Goal: Transaction & Acquisition: Obtain resource

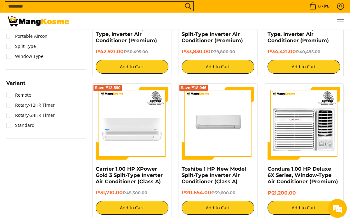
scroll to position [475, 0]
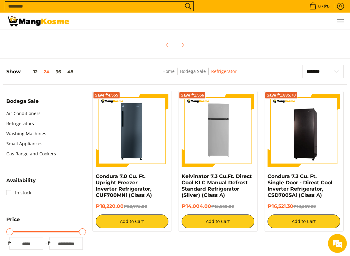
scroll to position [146, 0]
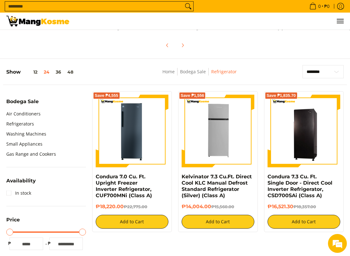
click at [59, 75] on button "36" at bounding box center [59, 71] width 12 height 5
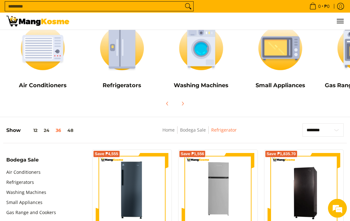
scroll to position [73, 0]
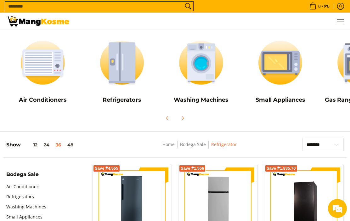
click at [119, 70] on img at bounding box center [122, 62] width 73 height 55
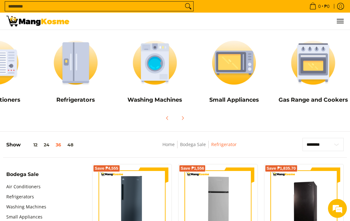
scroll to position [0, 46]
click at [320, 90] on img at bounding box center [313, 62] width 73 height 55
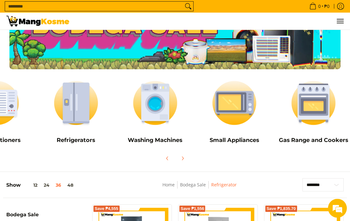
scroll to position [32, 0]
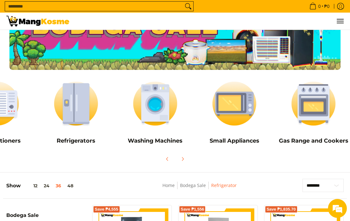
click at [158, 140] on h5 "Washing Machines" at bounding box center [155, 140] width 73 height 7
click at [230, 123] on img at bounding box center [234, 103] width 73 height 55
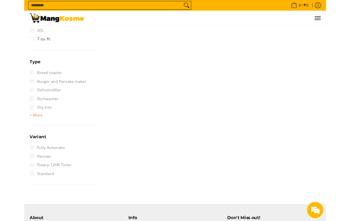
scroll to position [775, 0]
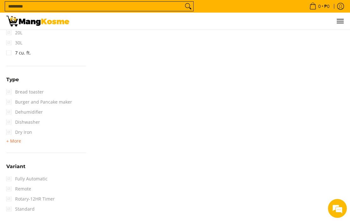
click at [14, 139] on span "+ More" at bounding box center [13, 140] width 15 height 5
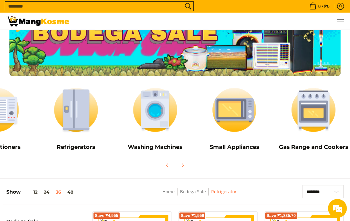
scroll to position [0, 0]
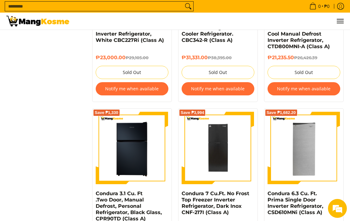
scroll to position [885, 0]
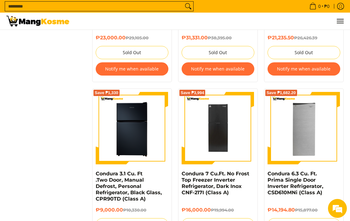
click at [101, 147] on img at bounding box center [132, 128] width 73 height 73
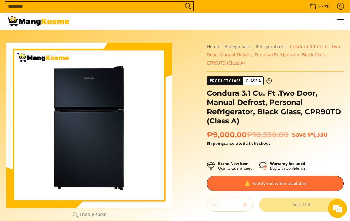
click at [14, 220] on button "Enable zoom Disable zoom" at bounding box center [88, 214] width 165 height 13
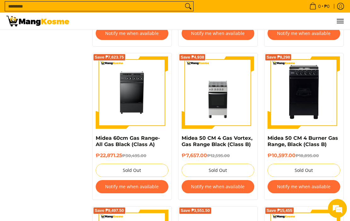
scroll to position [384, 0]
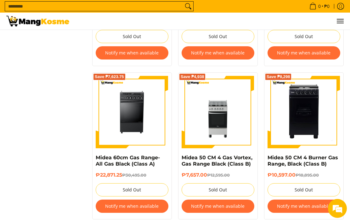
click at [211, 172] on h6 "₱7,657.00 ₱12,595.00" at bounding box center [217, 175] width 73 height 7
click at [204, 131] on img at bounding box center [217, 112] width 73 height 73
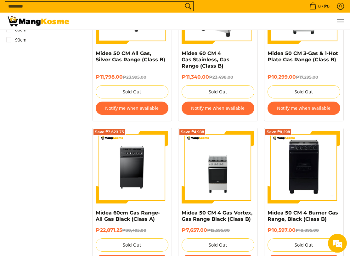
scroll to position [344, 0]
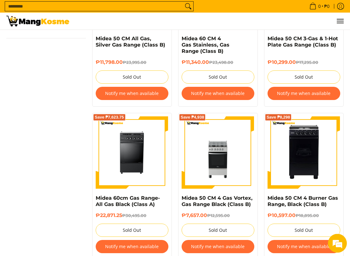
click at [200, 220] on button "Notify me when available" at bounding box center [217, 246] width 73 height 13
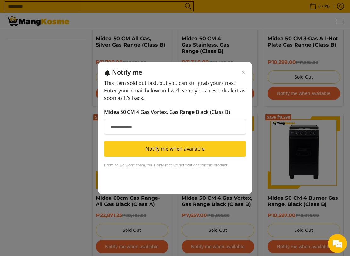
click at [117, 124] on input "Email address" at bounding box center [174, 127] width 141 height 16
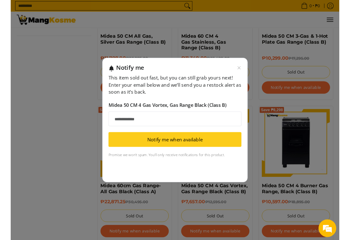
scroll to position [344, 0]
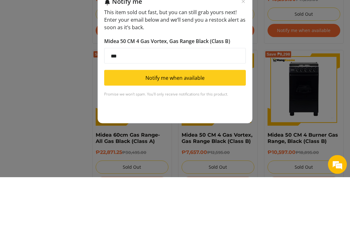
type input "**"
type input "**********"
click at [139, 133] on button "Notify me when available" at bounding box center [174, 141] width 141 height 16
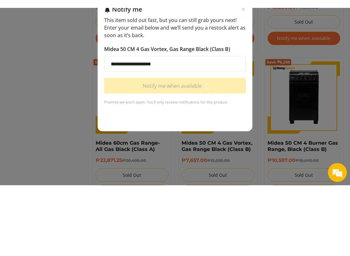
scroll to position [407, 0]
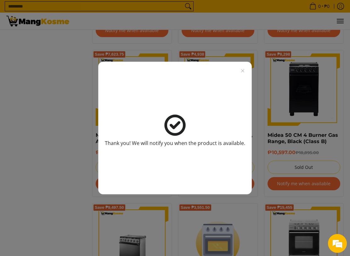
click at [41, 180] on div "Thank you! We will notify you when the product is available." at bounding box center [175, 128] width 350 height 256
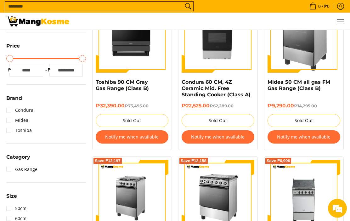
scroll to position [0, 0]
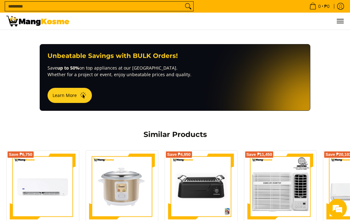
scroll to position [326, 0]
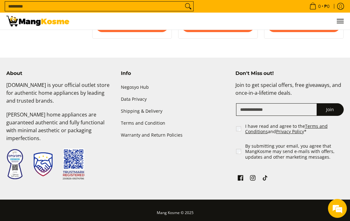
scroll to position [2016, 0]
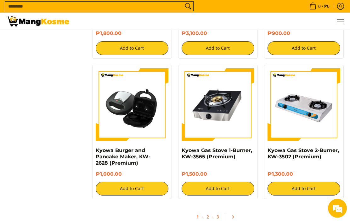
scroll to position [1578, 0]
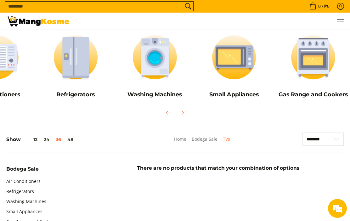
scroll to position [0, 46]
click at [65, 142] on button "48" at bounding box center [70, 139] width 12 height 5
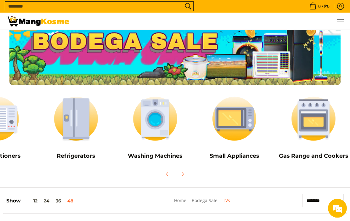
scroll to position [0, 0]
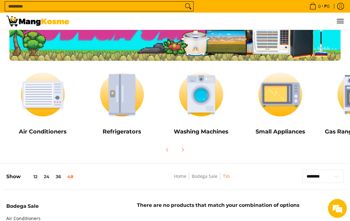
scroll to position [31, 0]
